Goal: Information Seeking & Learning: Learn about a topic

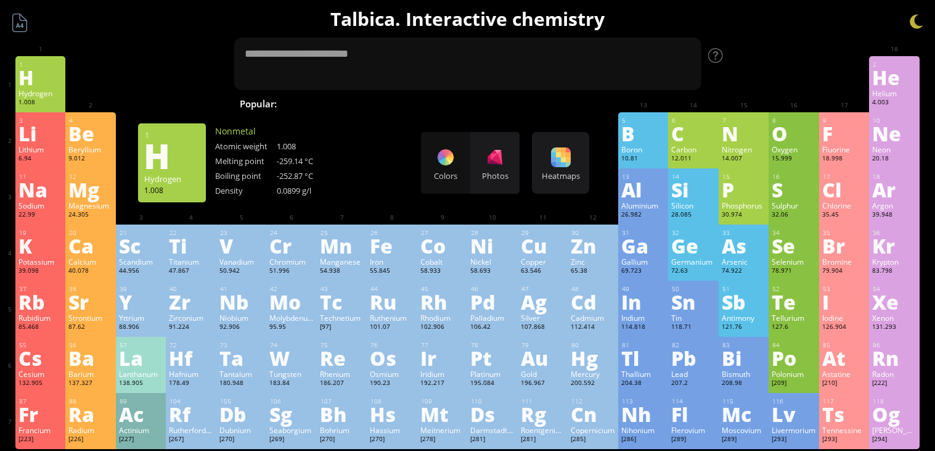
click at [39, 65] on div "1" at bounding box center [41, 64] width 44 height 8
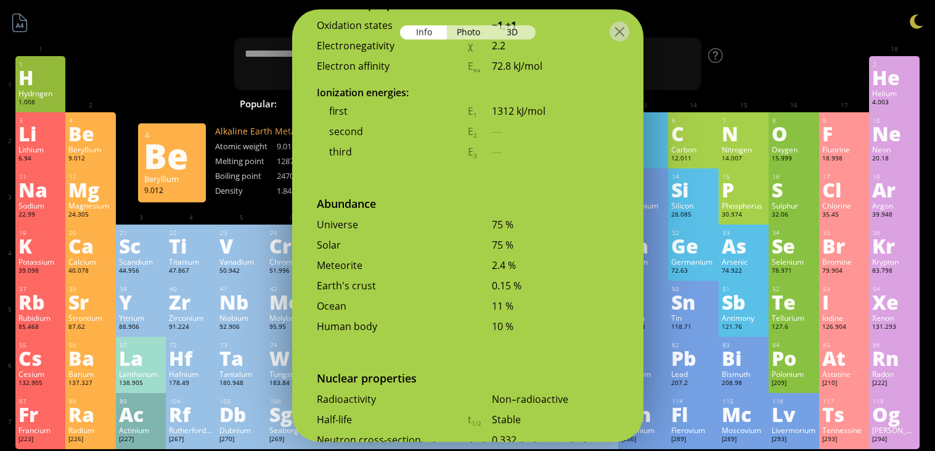
scroll to position [2519, 0]
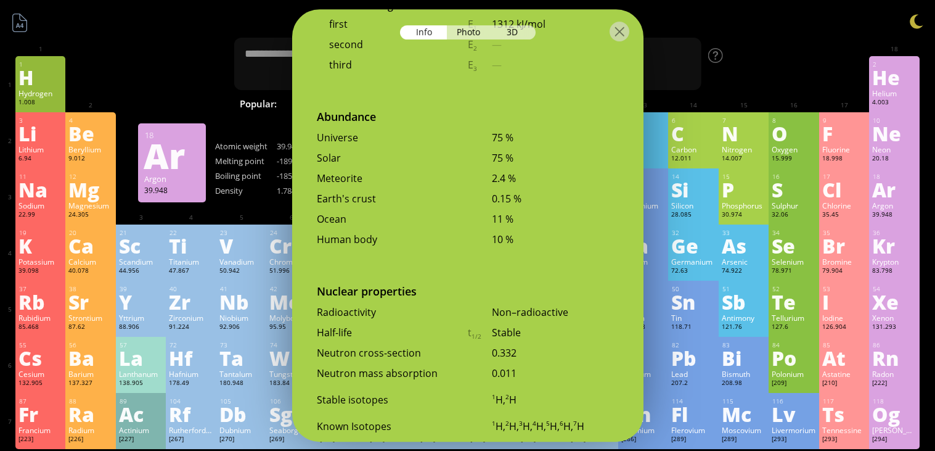
click at [875, 220] on div "39.948" at bounding box center [894, 215] width 44 height 10
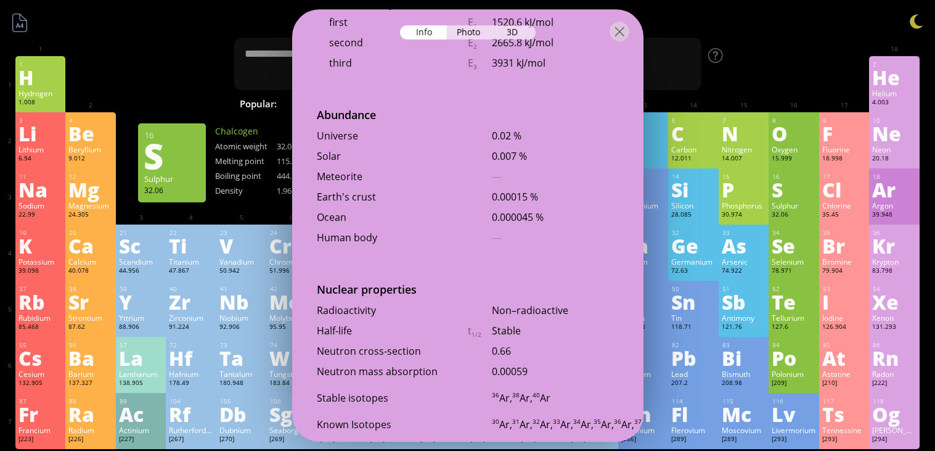
scroll to position [2458, 0]
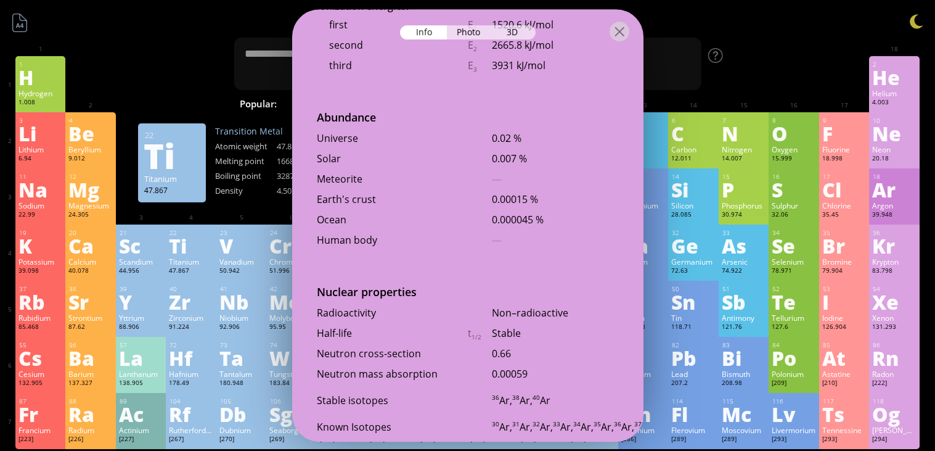
click at [179, 224] on div "11 Na Sodium 22.99 −1, 0, +1 −1, 0, +1 97.72 °C 883 °C 0.968 g/cm 3 [Ne]3s 1 12…" at bounding box center [467, 196] width 904 height 56
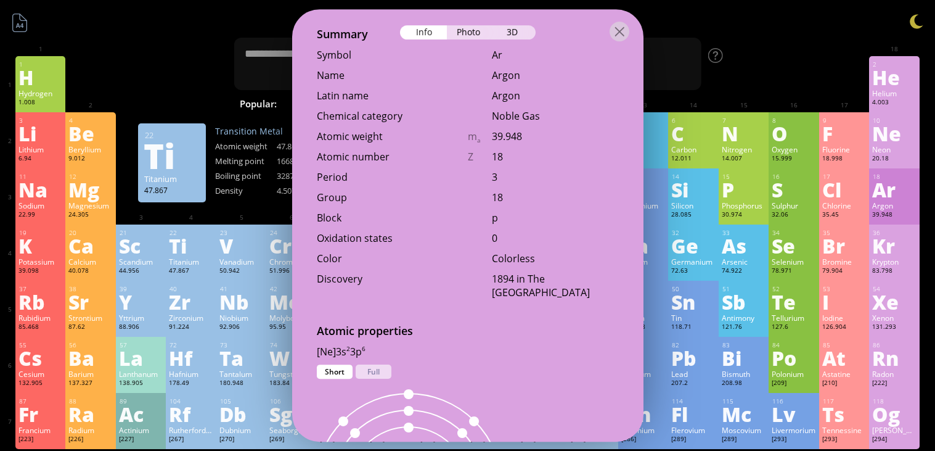
scroll to position [0, 0]
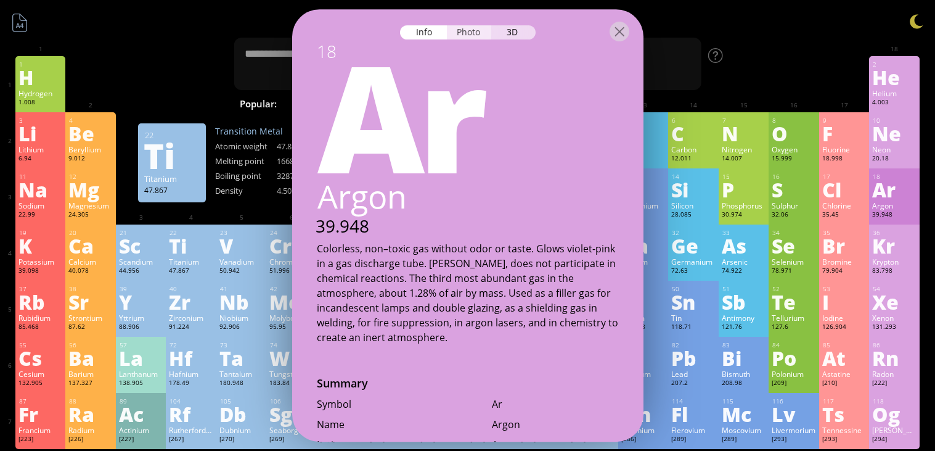
click at [483, 37] on div "Photo" at bounding box center [469, 32] width 44 height 14
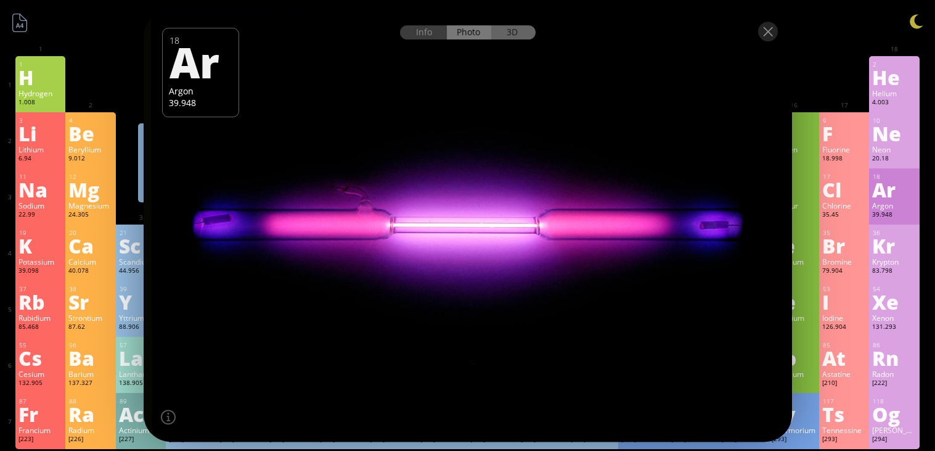
click at [512, 31] on div "3D" at bounding box center [513, 32] width 44 height 14
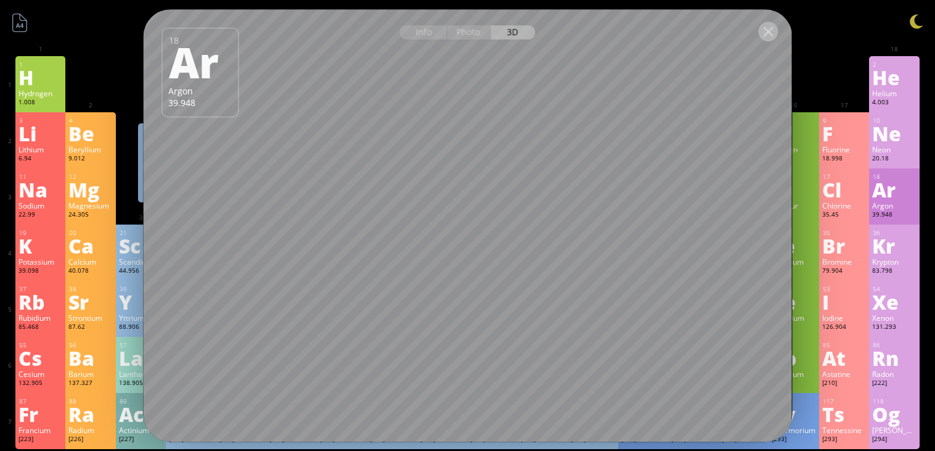
click at [764, 30] on div at bounding box center [768, 32] width 20 height 20
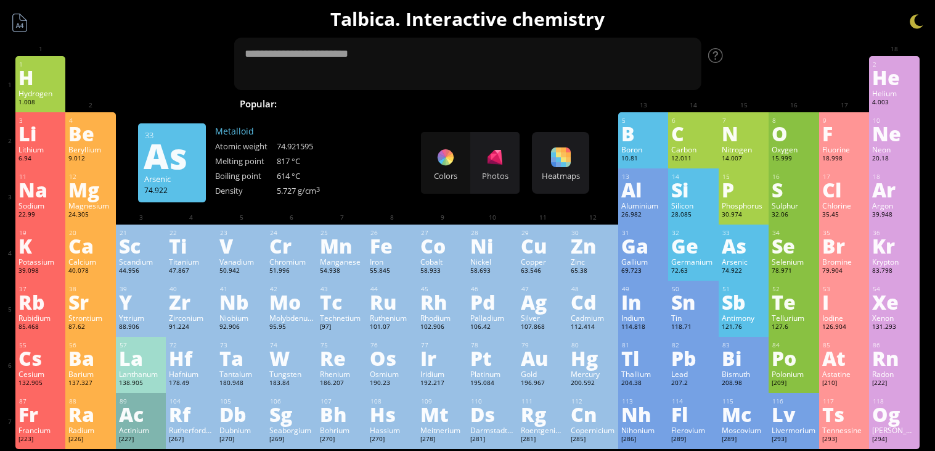
click at [751, 255] on div "As" at bounding box center [744, 245] width 44 height 20
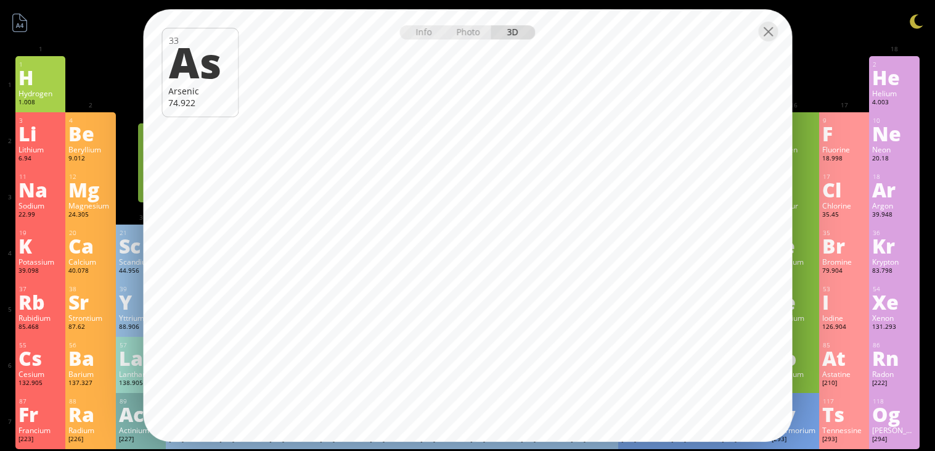
click at [833, 80] on div "1 H Hydrogen 1.008 −1, +1 −1, +1 -259.14 °C -252.87 °C 0.0899 g/l 1s 1 2 He Hel…" at bounding box center [467, 84] width 904 height 56
click at [773, 30] on div at bounding box center [768, 32] width 20 height 20
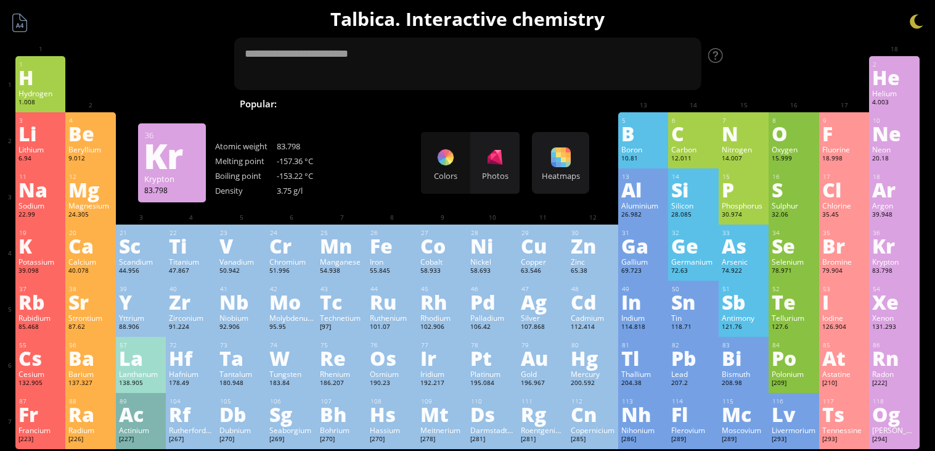
click at [883, 255] on div "Kr" at bounding box center [894, 245] width 44 height 20
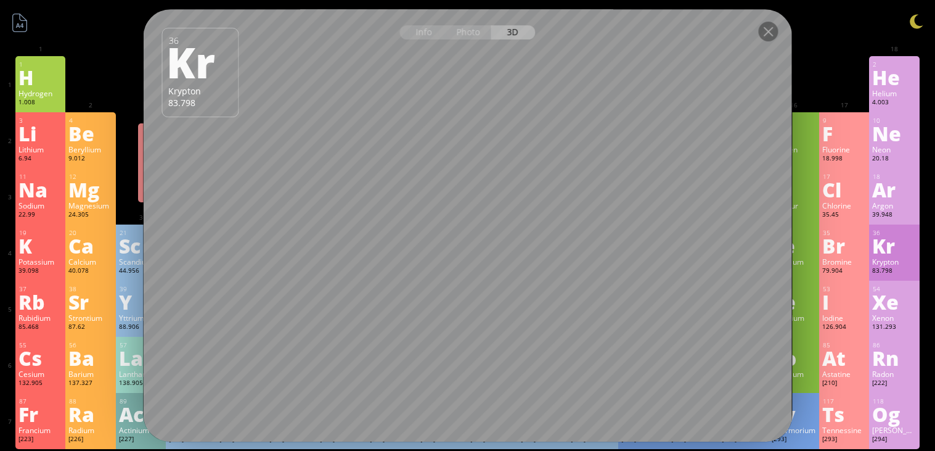
click at [424, 44] on div at bounding box center [467, 30] width 649 height 43
click at [768, 36] on div at bounding box center [768, 32] width 20 height 20
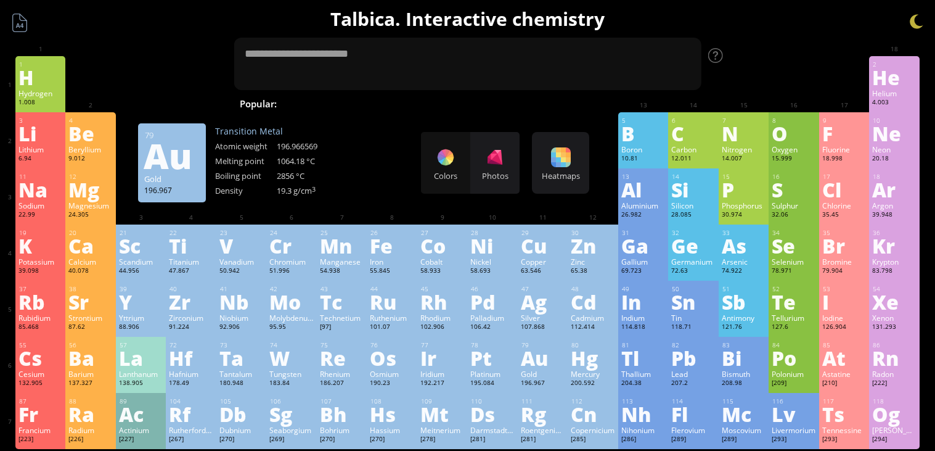
click at [520, 393] on div "79 Au Gold 196.967 −3, −2, −1, 0, +1, +2, +3, +5 −3, −2, −1, 0, +1, +2, +3, +5 …" at bounding box center [543, 365] width 51 height 56
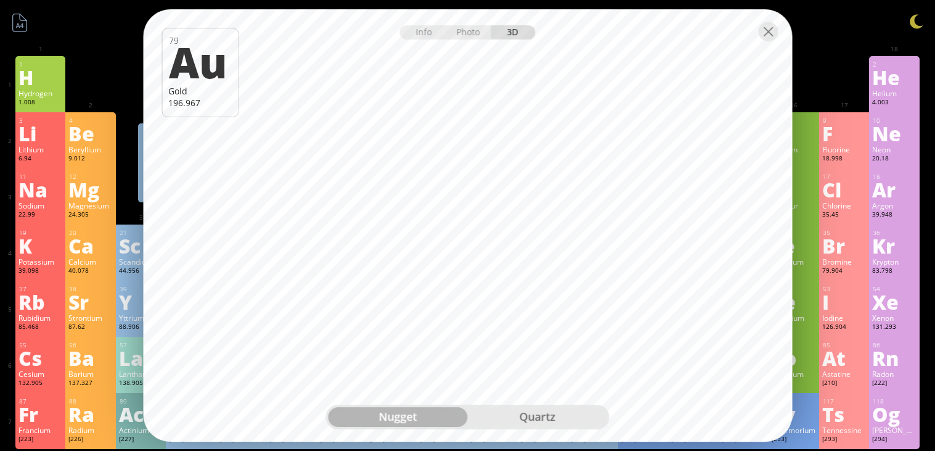
click at [520, 423] on div "quartz" at bounding box center [537, 417] width 139 height 20
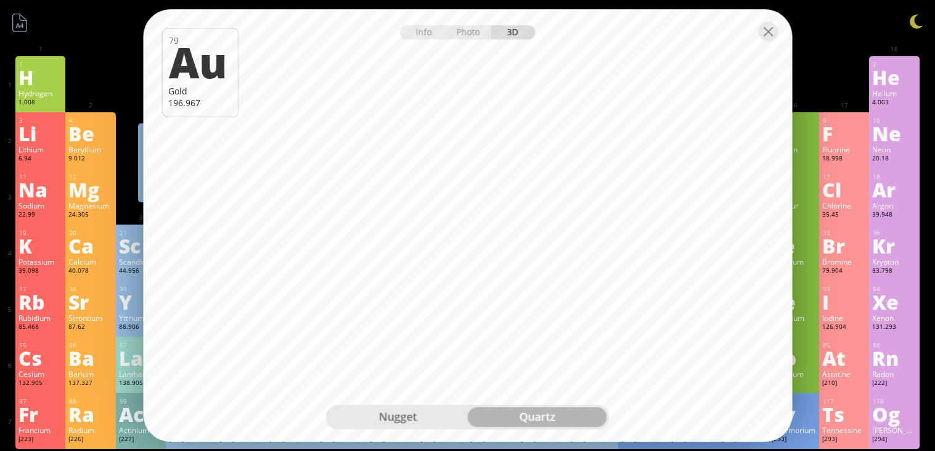
click at [383, 424] on div "nugget" at bounding box center [398, 417] width 139 height 20
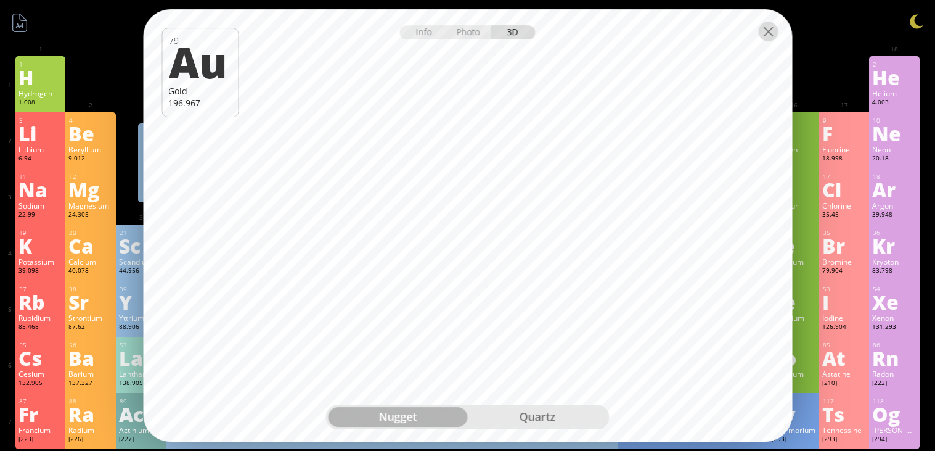
click at [769, 31] on div at bounding box center [768, 32] width 20 height 20
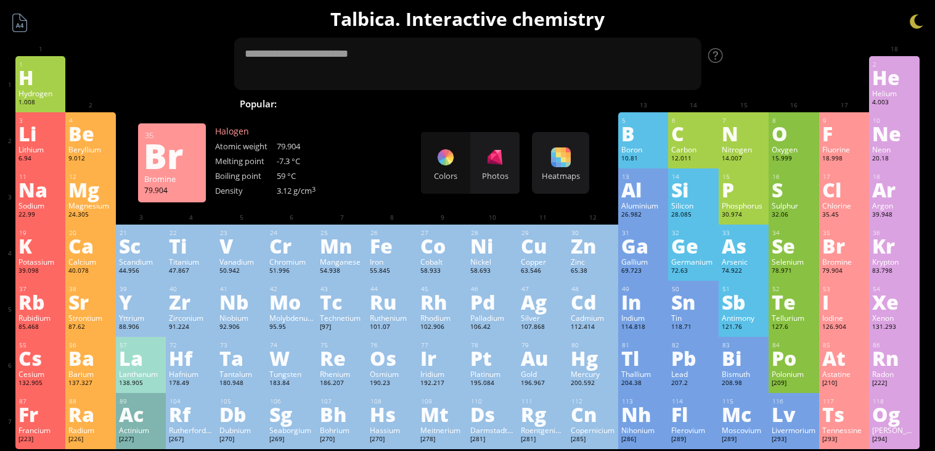
click at [825, 255] on div "Br" at bounding box center [844, 245] width 44 height 20
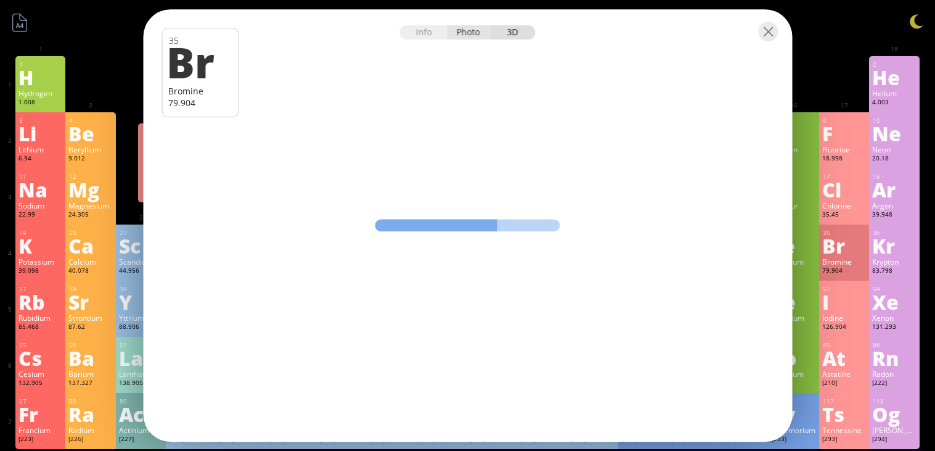
click at [476, 36] on div "Photo" at bounding box center [469, 32] width 44 height 14
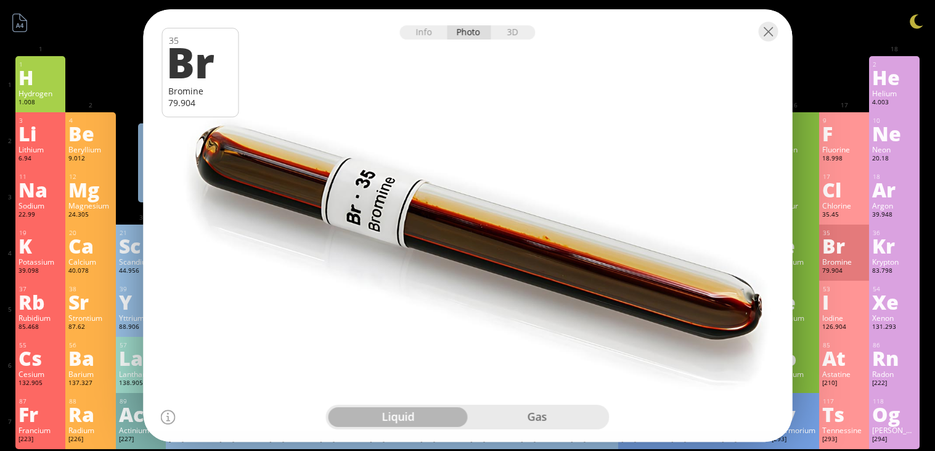
click at [505, 407] on div "gas" at bounding box center [537, 417] width 139 height 20
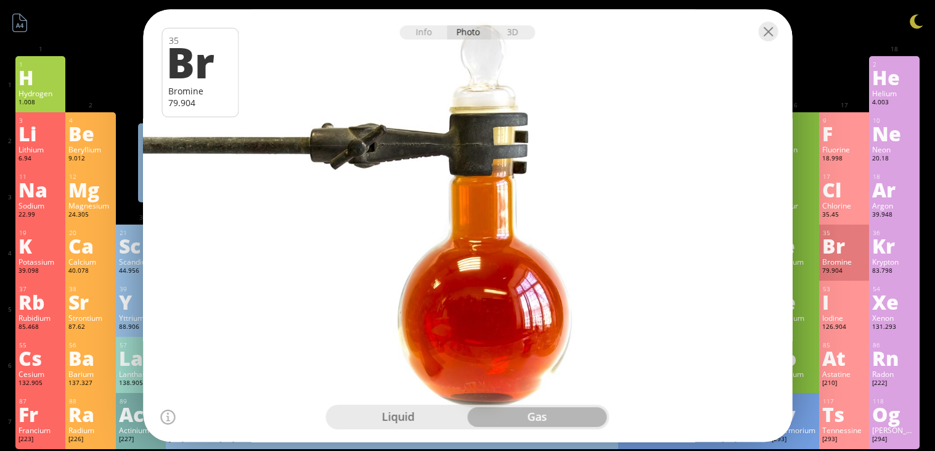
click at [434, 414] on div "liquid" at bounding box center [398, 417] width 139 height 20
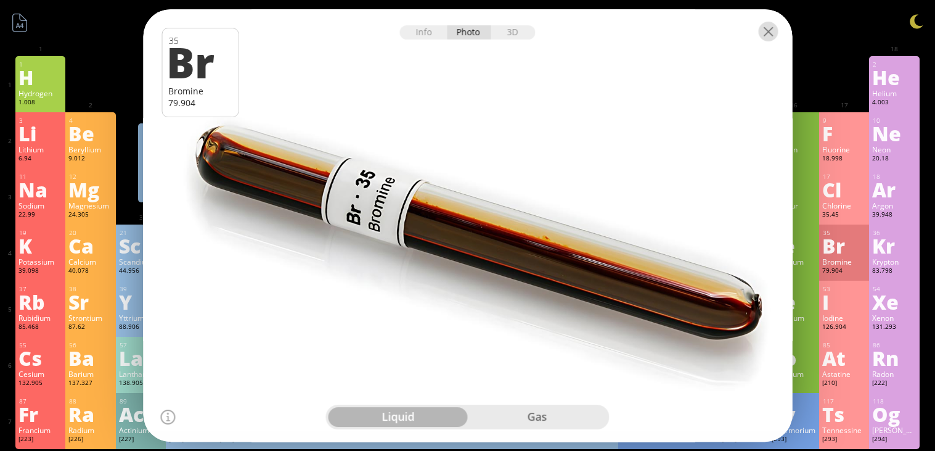
click at [772, 30] on div at bounding box center [768, 32] width 20 height 20
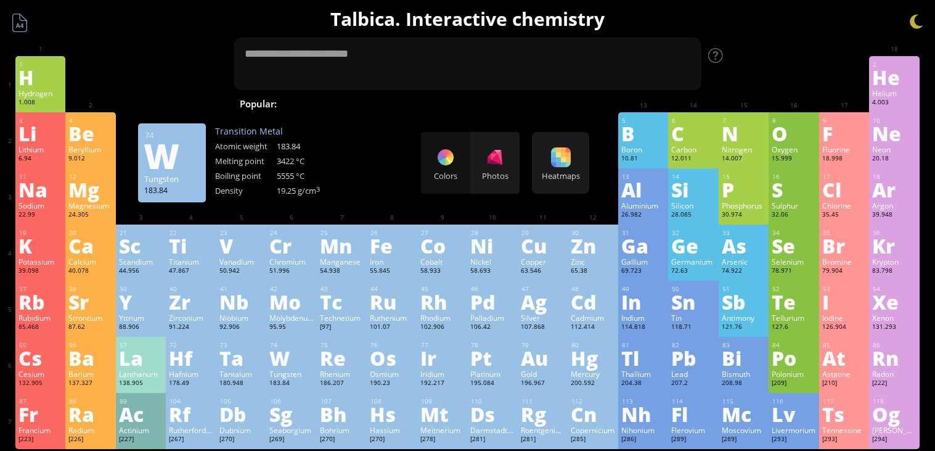
click at [292, 367] on div "W" at bounding box center [291, 358] width 44 height 20
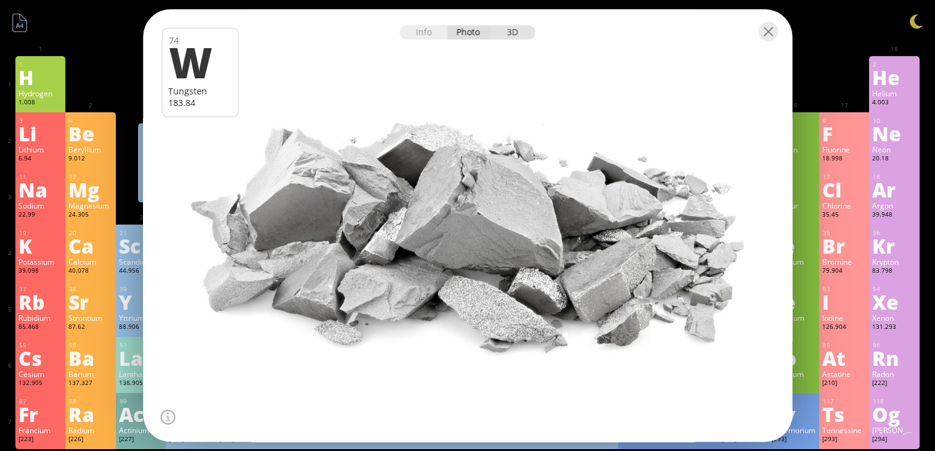
click at [505, 28] on div "3D" at bounding box center [513, 32] width 44 height 14
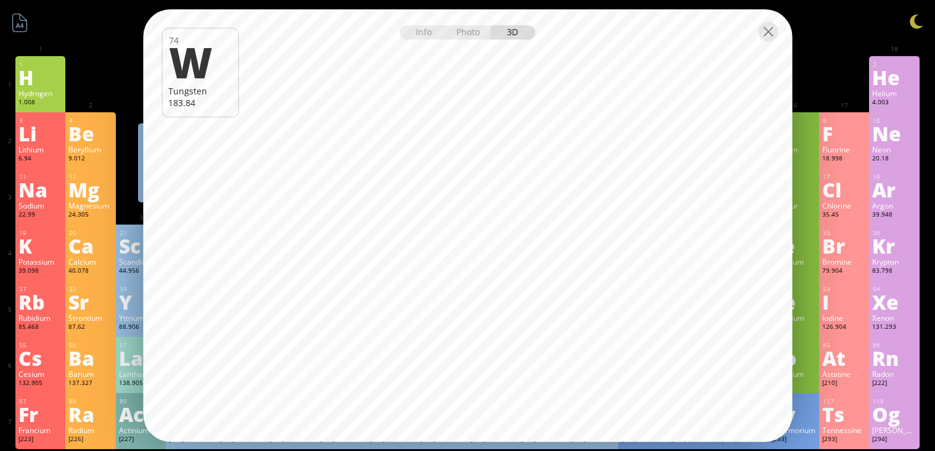
click at [777, 43] on div at bounding box center [467, 30] width 649 height 43
click at [772, 39] on div at bounding box center [768, 32] width 20 height 20
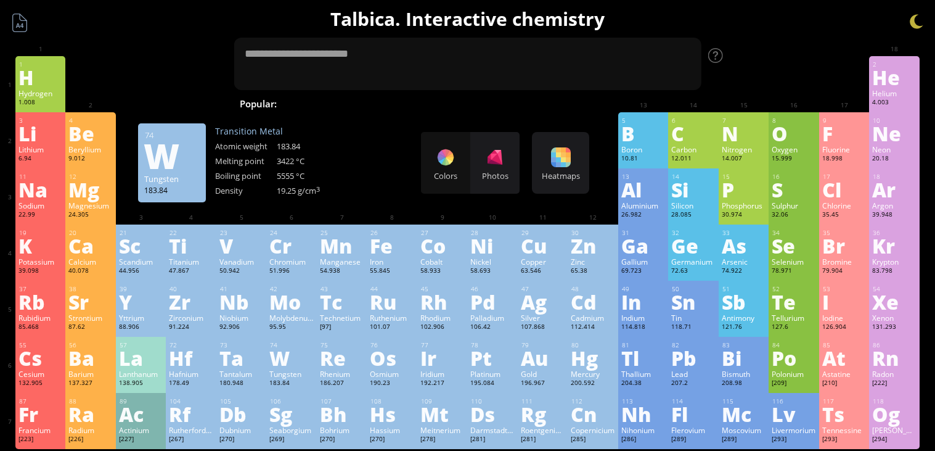
click at [36, 311] on div "Rb" at bounding box center [40, 302] width 44 height 20
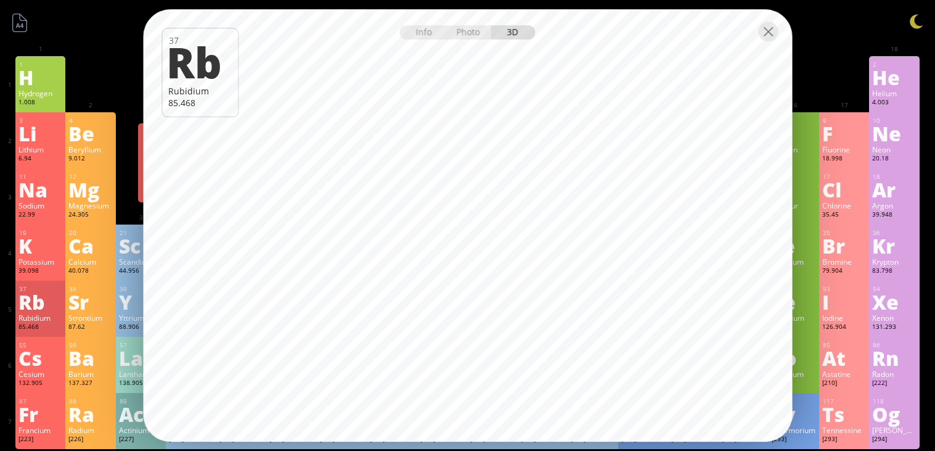
click at [462, 47] on div at bounding box center [467, 30] width 649 height 43
click at [481, 35] on div "Photo" at bounding box center [469, 32] width 44 height 14
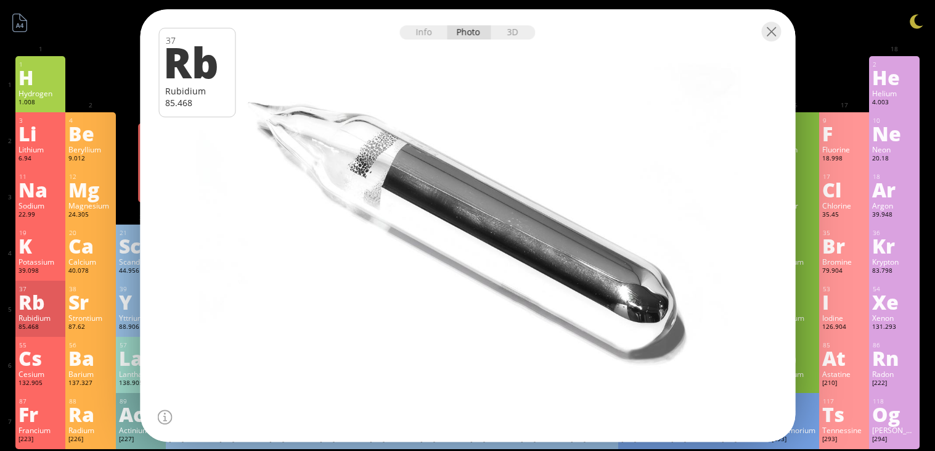
click at [423, 47] on div at bounding box center [467, 30] width 655 height 43
click at [418, 41] on div at bounding box center [467, 30] width 655 height 43
click at [427, 33] on div "Info" at bounding box center [423, 32] width 47 height 14
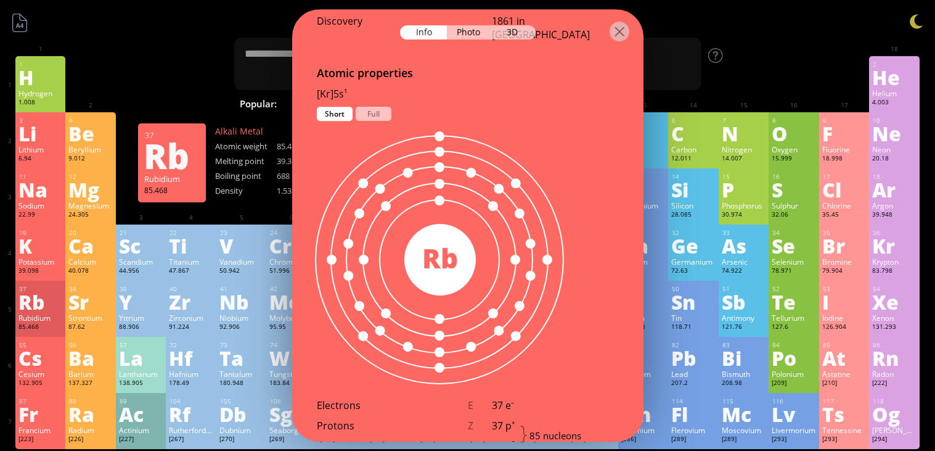
scroll to position [638, 0]
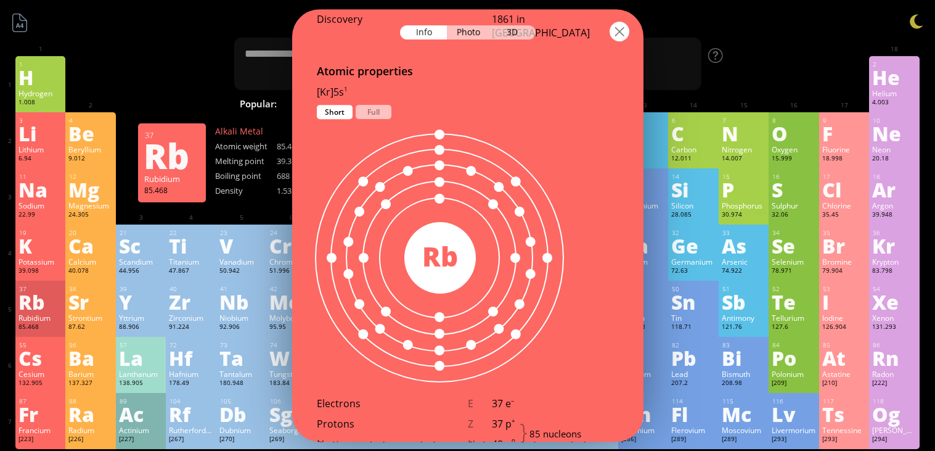
click at [625, 30] on div at bounding box center [620, 32] width 20 height 20
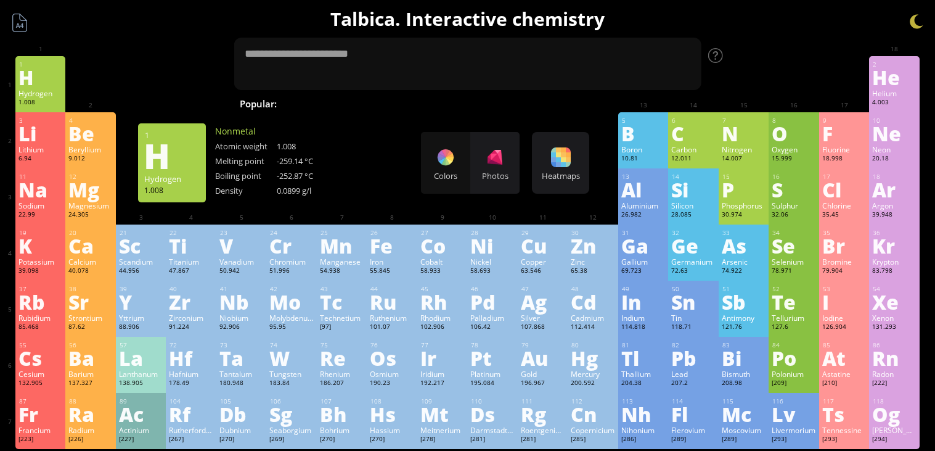
click at [35, 98] on div "Hydrogen" at bounding box center [40, 93] width 44 height 10
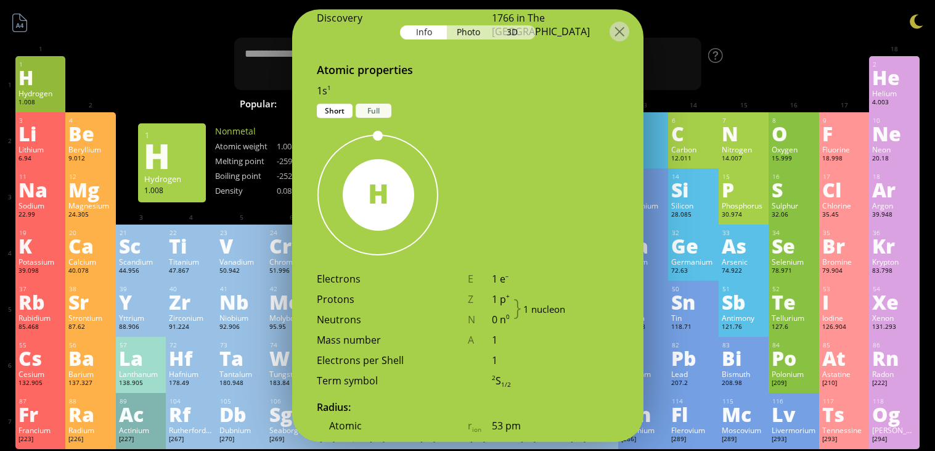
click at [365, 104] on div "Full" at bounding box center [374, 111] width 36 height 14
click at [344, 104] on div "Short" at bounding box center [335, 111] width 36 height 14
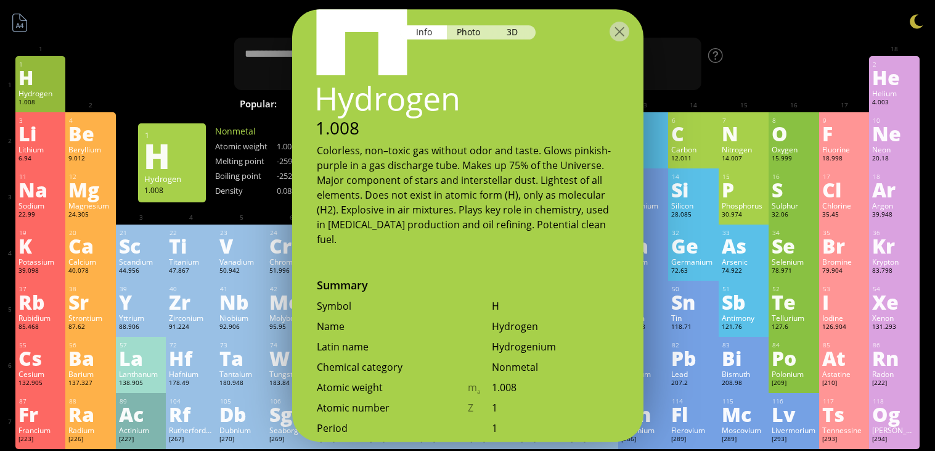
scroll to position [0, 0]
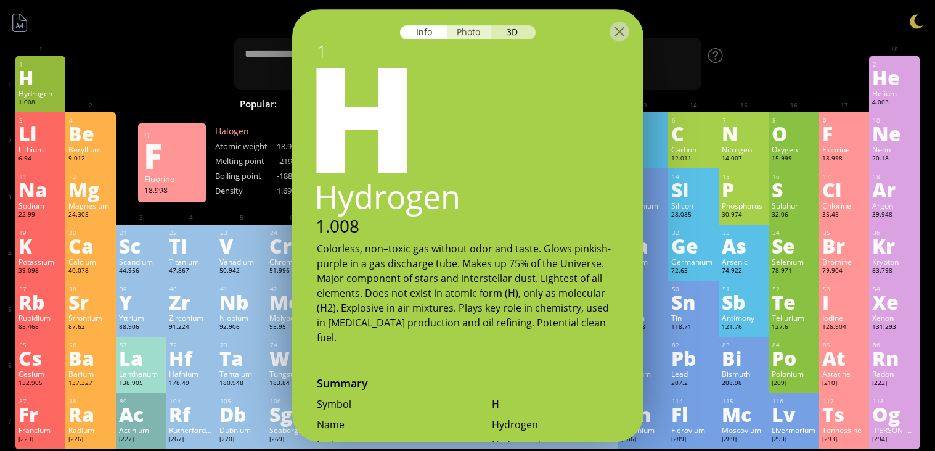
click at [469, 33] on div "Photo" at bounding box center [469, 32] width 44 height 14
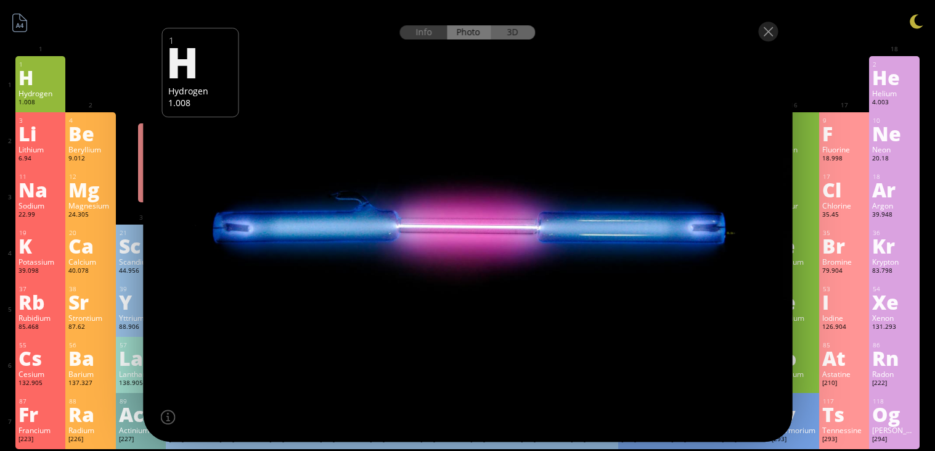
click at [499, 28] on div "3D" at bounding box center [513, 32] width 44 height 14
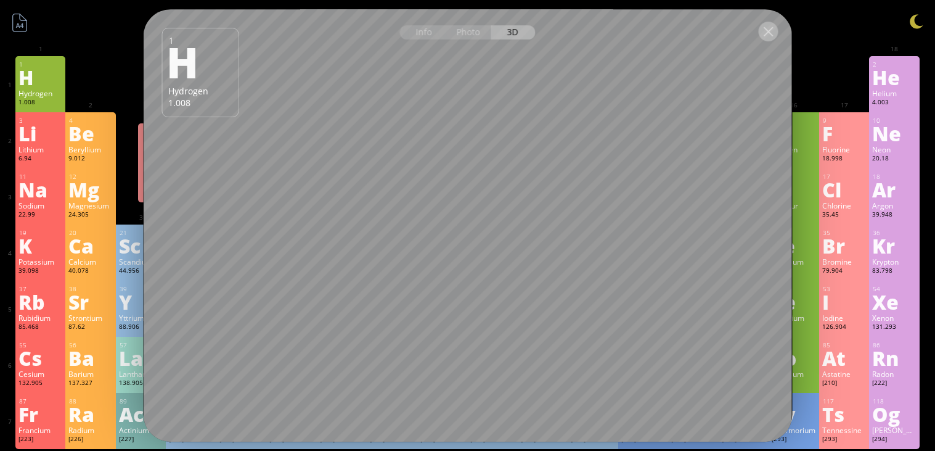
click at [772, 31] on div at bounding box center [768, 32] width 20 height 20
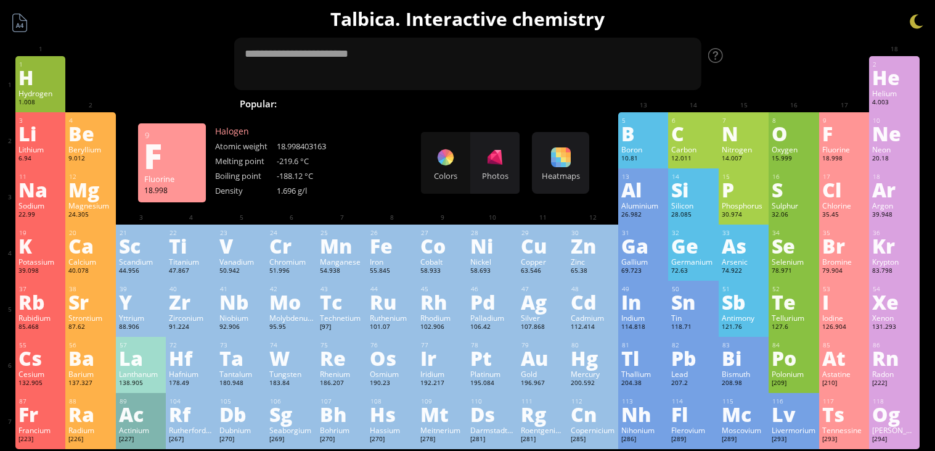
click at [772, 31] on div at bounding box center [768, 32] width 20 height 20
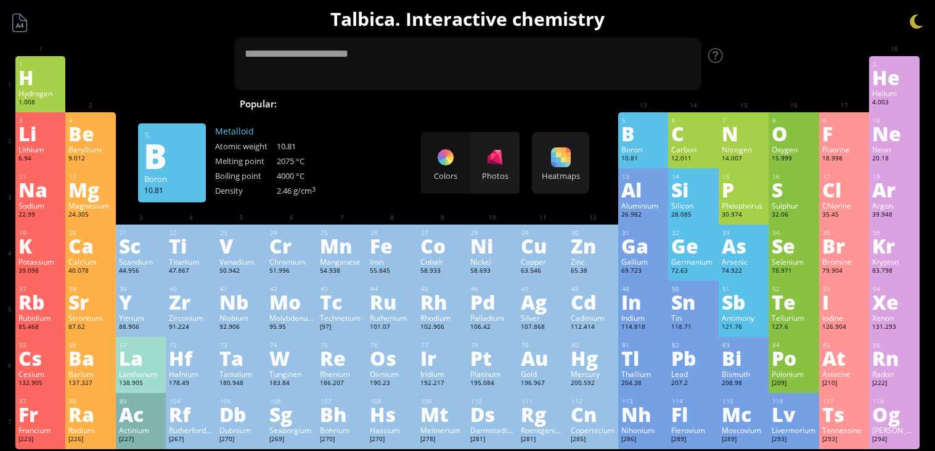
click at [623, 102] on span "Methane" at bounding box center [650, 103] width 54 height 15
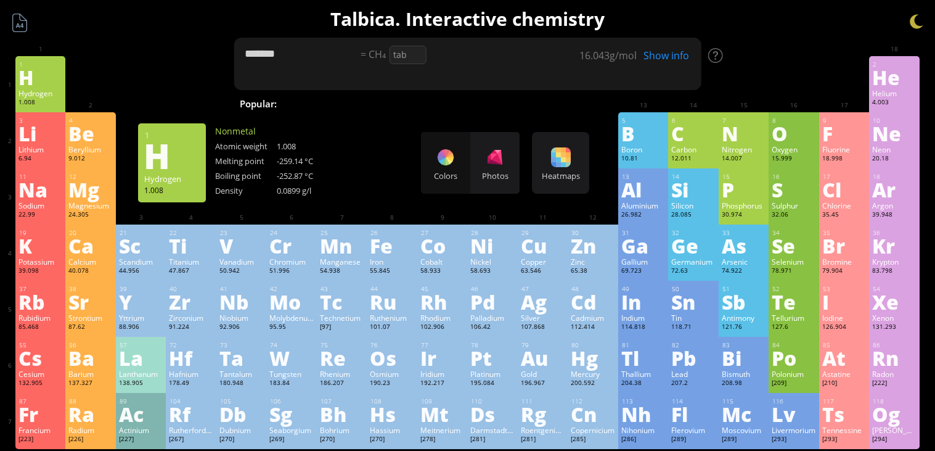
click at [319, 63] on textarea "*******" at bounding box center [468, 64] width 468 height 52
type textarea "*"
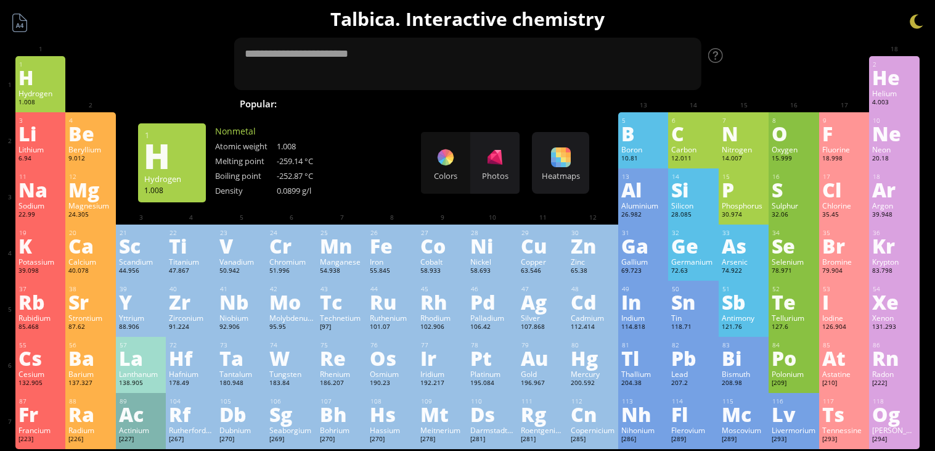
click at [452, 158] on div "Colors Photos" at bounding box center [470, 163] width 99 height 62
click at [484, 159] on div "Photos" at bounding box center [494, 163] width 49 height 62
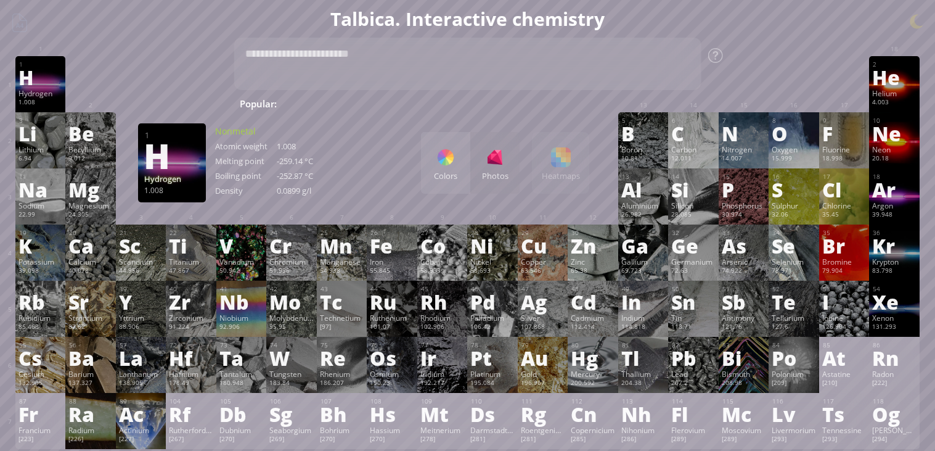
click at [559, 166] on div "Colors Photos Heatmaps Heatmaps Normal mode Melting point Boiling point Density…" at bounding box center [505, 163] width 168 height 62
click at [557, 161] on div "Colors Photos Heatmaps Heatmaps Normal mode Melting point Boiling point Density…" at bounding box center [505, 163] width 168 height 62
click at [486, 158] on div "Colors Photos" at bounding box center [470, 163] width 99 height 62
click at [472, 149] on div "Colors Photos" at bounding box center [470, 163] width 99 height 62
click at [438, 149] on div at bounding box center [446, 157] width 20 height 20
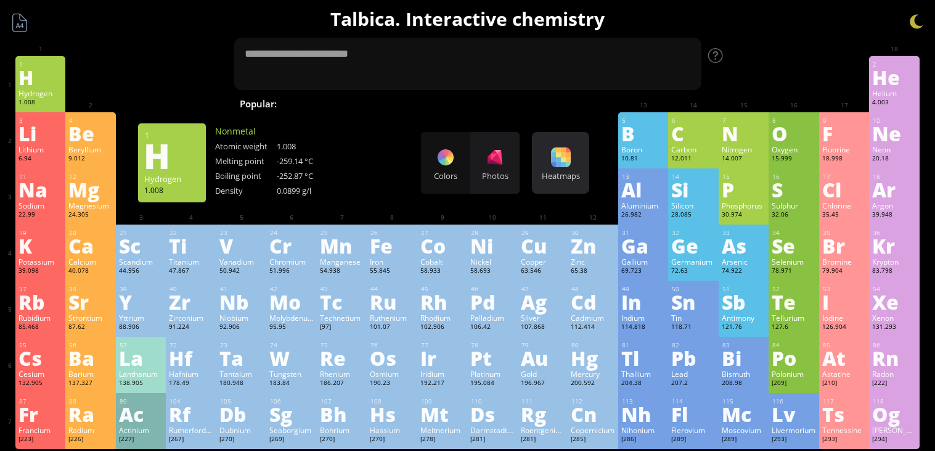
click at [555, 176] on div "Heatmaps" at bounding box center [560, 175] width 51 height 11
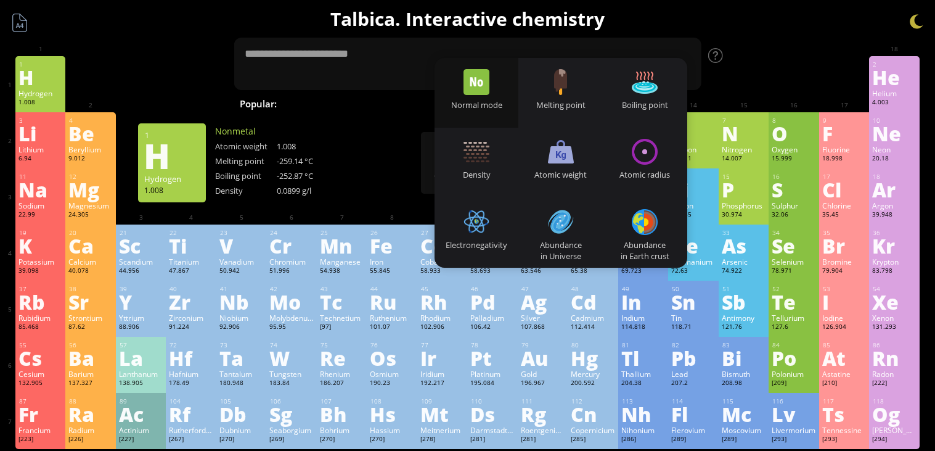
click at [496, 72] on div "Normal mode" at bounding box center [477, 93] width 84 height 70
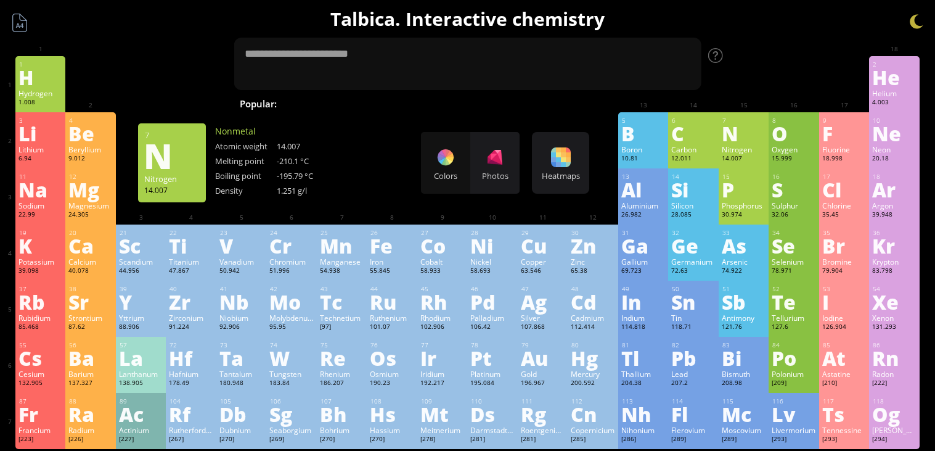
click at [787, 86] on div "1 H Hydrogen 1.008 −1, +1 −1, +1 -259.14 °C -252.87 °C 0.0899 g/l 1s 1 2 He Hel…" at bounding box center [467, 84] width 904 height 56
click at [883, 99] on span "[MEDICAL_DATA]" at bounding box center [928, 103] width 90 height 15
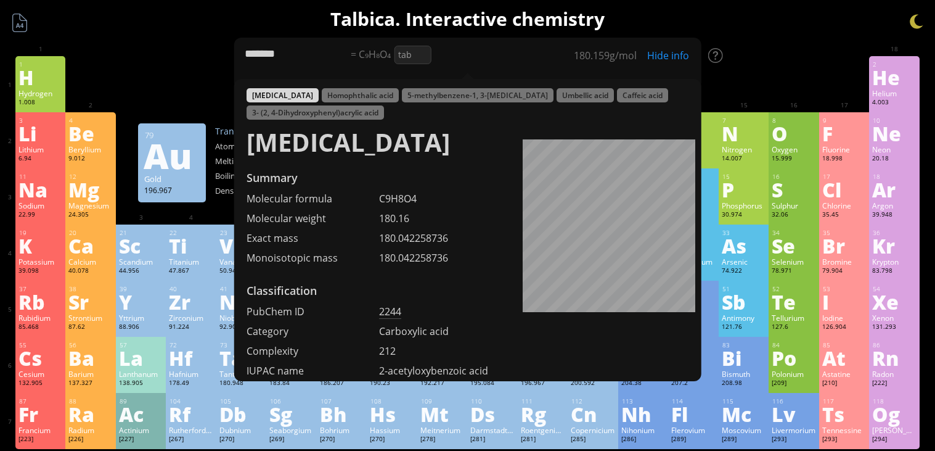
click at [727, 87] on div "1 H Hydrogen 1.008 −1, +1 −1, +1 -259.14 °C -252.87 °C 0.0899 g/l 1s 1 2 He Hel…" at bounding box center [467, 84] width 904 height 56
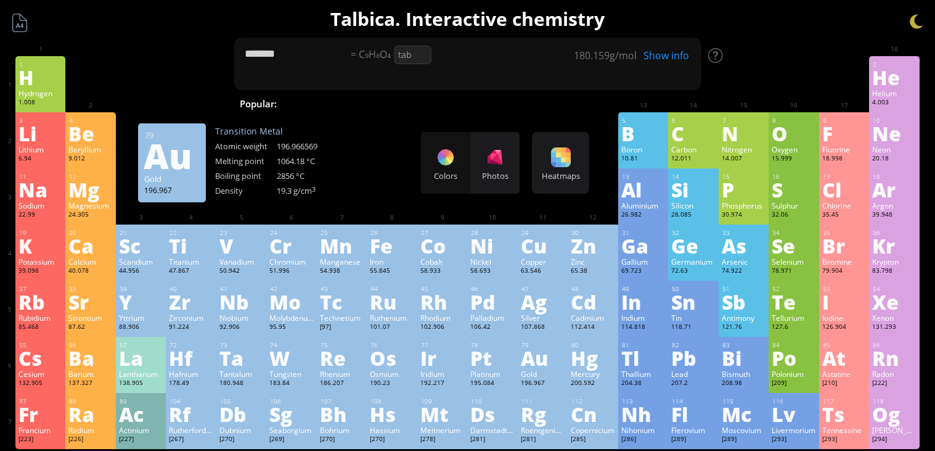
click at [426, 54] on div "tab" at bounding box center [412, 55] width 37 height 18
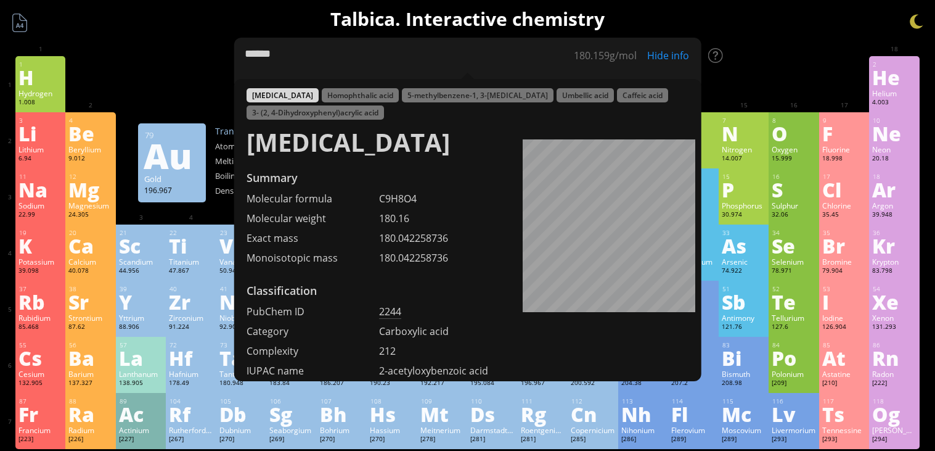
click at [390, 59] on textarea "******" at bounding box center [468, 64] width 468 height 52
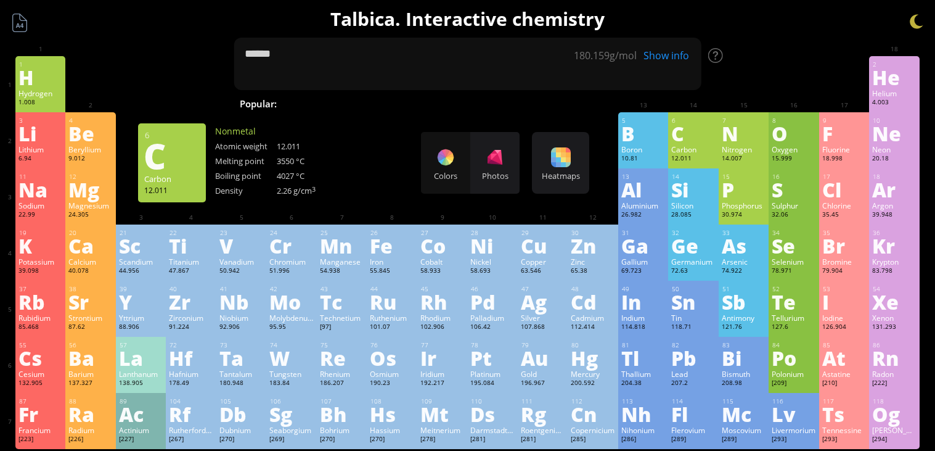
click at [681, 107] on span "[MEDICAL_DATA]" at bounding box center [726, 103] width 90 height 15
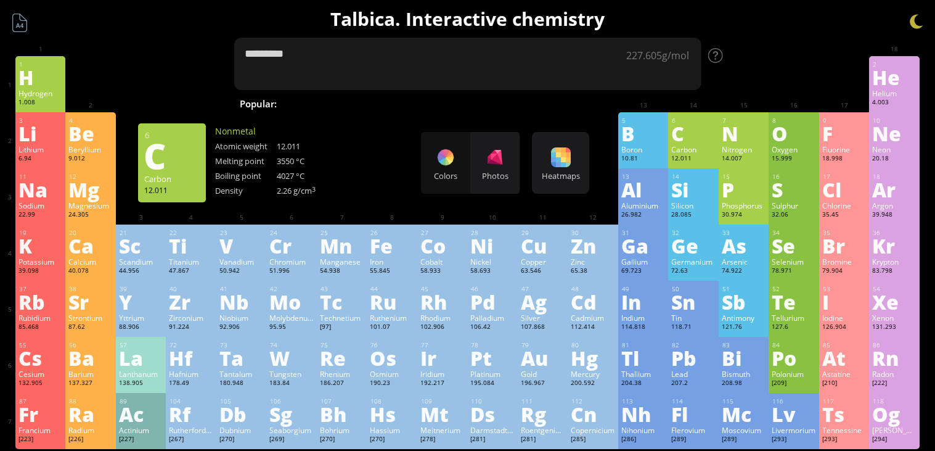
type textarea "*********"
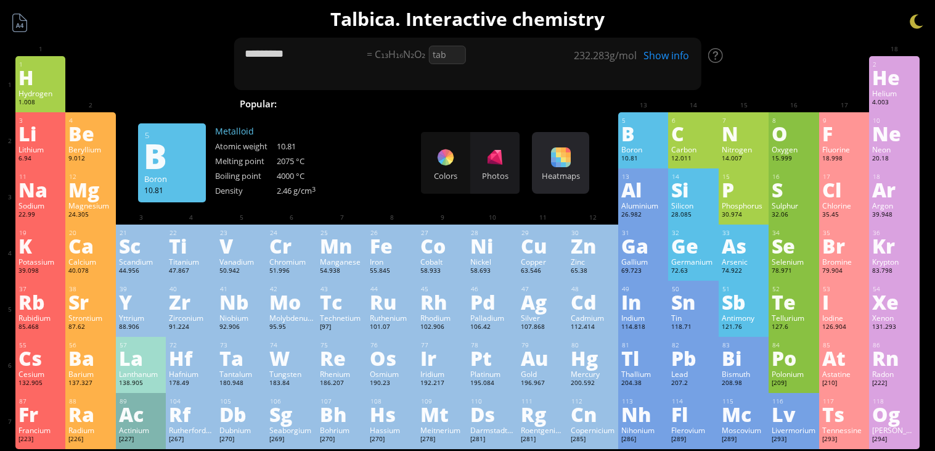
click at [573, 183] on div "Heatmaps Heatmaps Normal mode Melting point Boiling point Density Atomic weight…" at bounding box center [560, 163] width 57 height 62
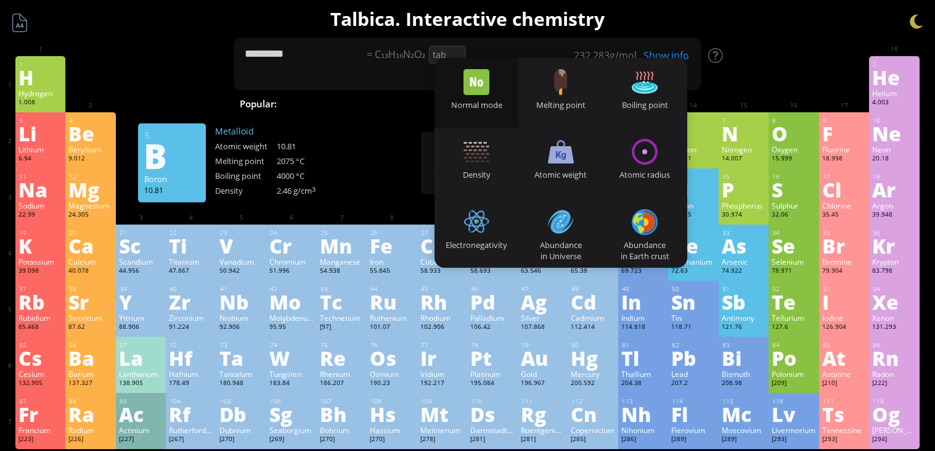
click at [741, 83] on div "1 H Hydrogen 1.008 −1, +1 −1, +1 -259.14 °C -252.87 °C 0.0899 g/l 1s 1 2 He Hel…" at bounding box center [467, 84] width 904 height 56
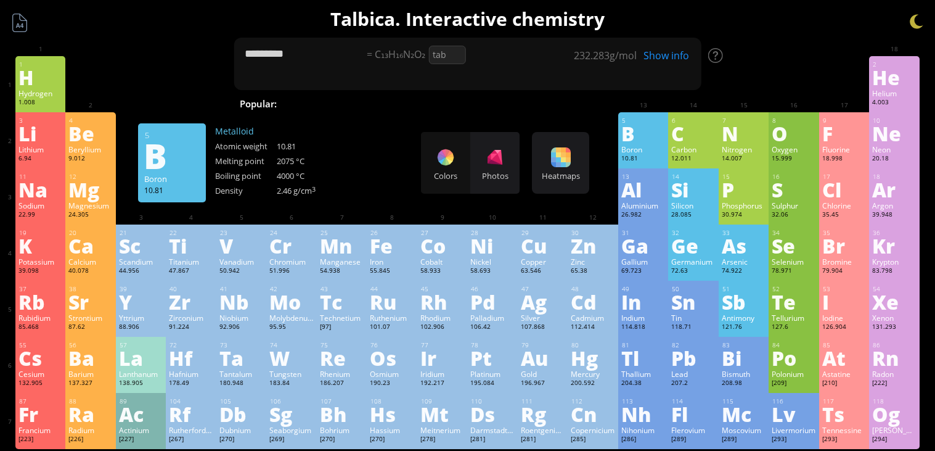
click at [741, 83] on div "1 H Hydrogen 1.008 −1, +1 −1, +1 -259.14 °C -252.87 °C 0.0899 g/l 1s 1 2 He Hel…" at bounding box center [467, 84] width 904 height 56
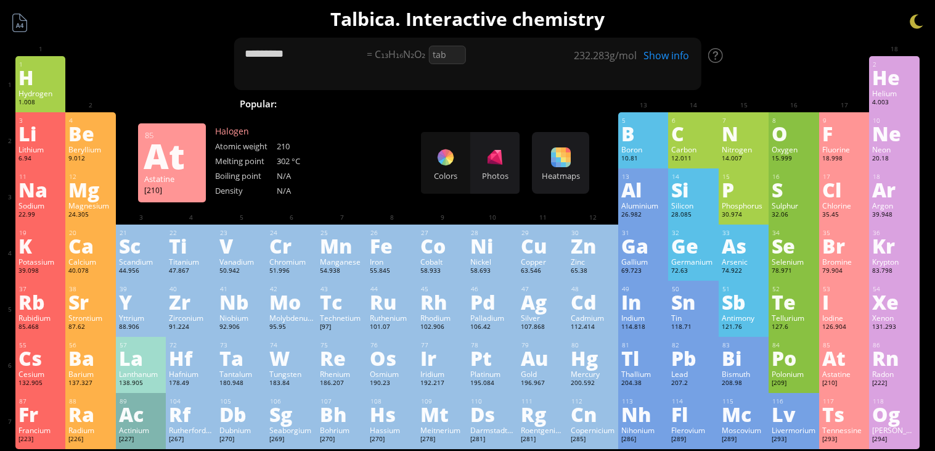
click at [93, 378] on div "Barium" at bounding box center [90, 374] width 44 height 10
click at [102, 388] on div "137.327" at bounding box center [90, 383] width 44 height 10
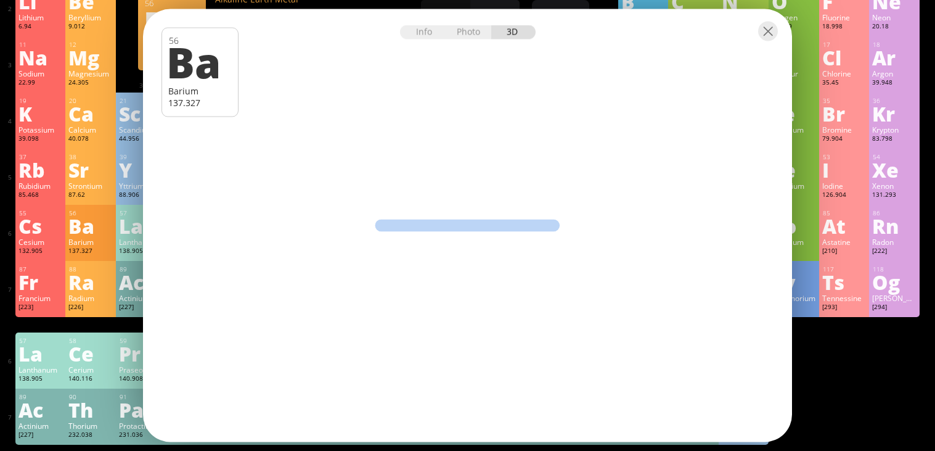
scroll to position [133, 0]
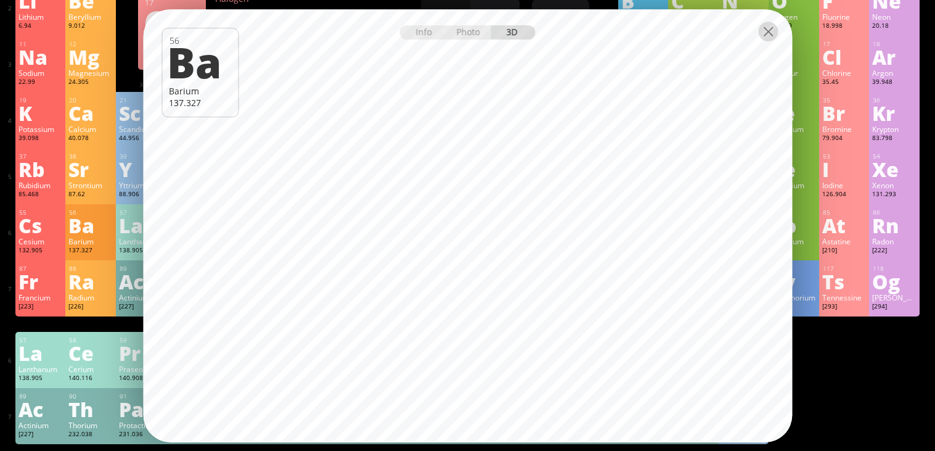
click at [773, 30] on div at bounding box center [768, 32] width 20 height 20
